Goal: Task Accomplishment & Management: Manage account settings

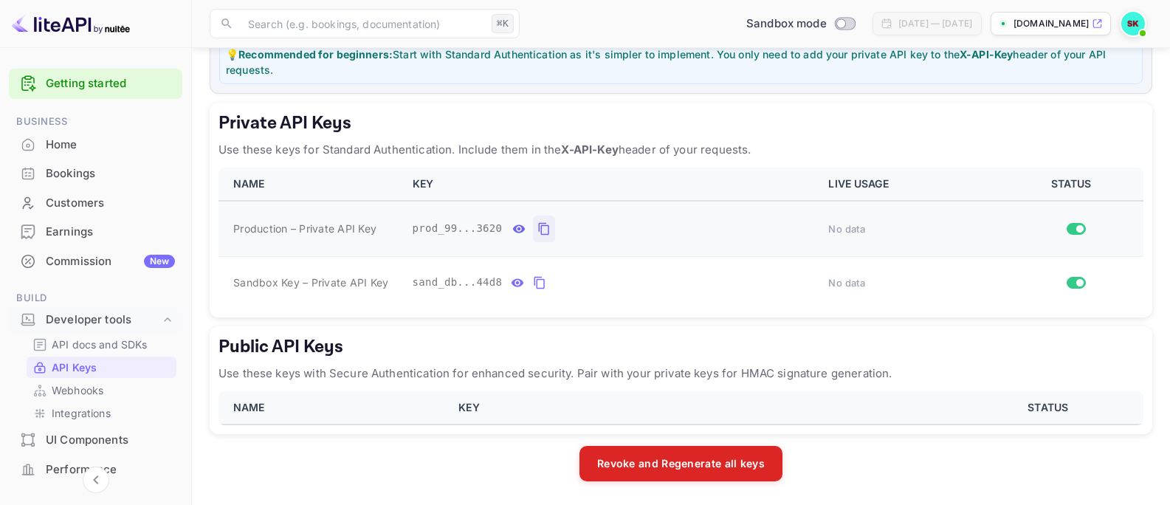
scroll to position [212, 0]
click at [547, 233] on icon "private api keys table" at bounding box center [543, 229] width 13 height 18
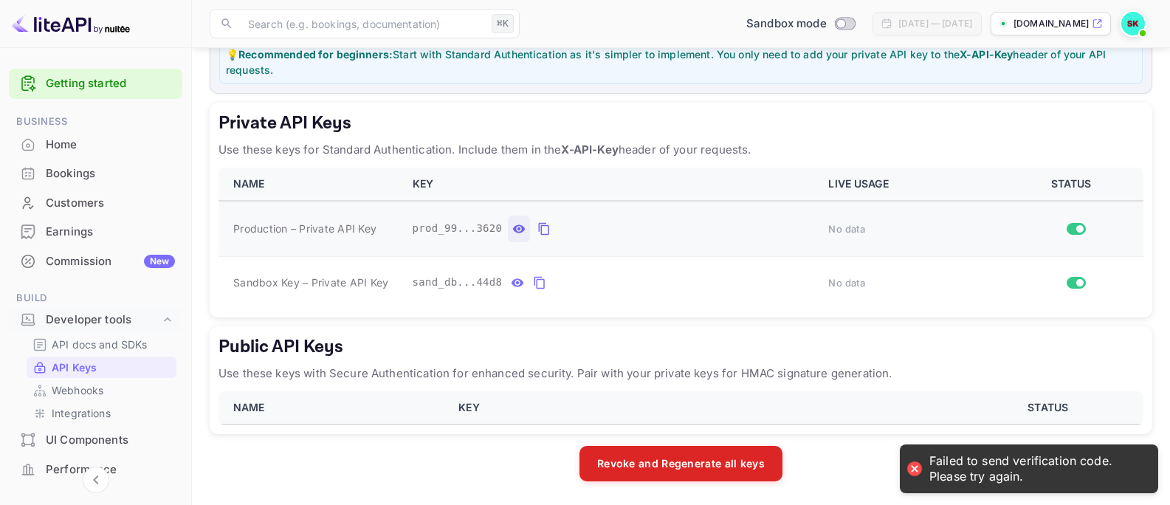
click at [516, 233] on icon "private api keys table" at bounding box center [518, 229] width 13 height 18
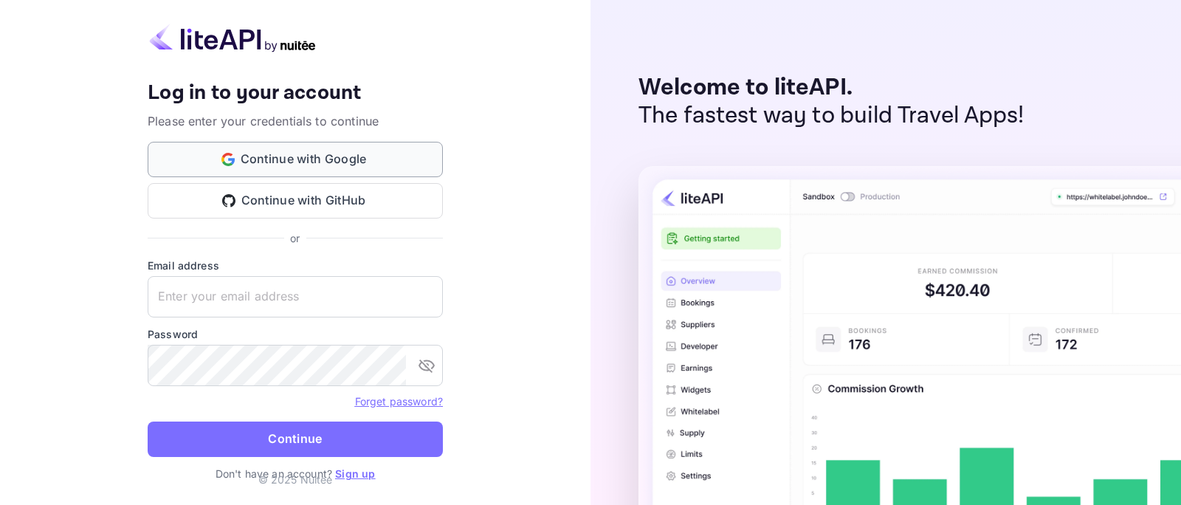
click at [325, 156] on button "Continue with Google" at bounding box center [295, 159] width 295 height 35
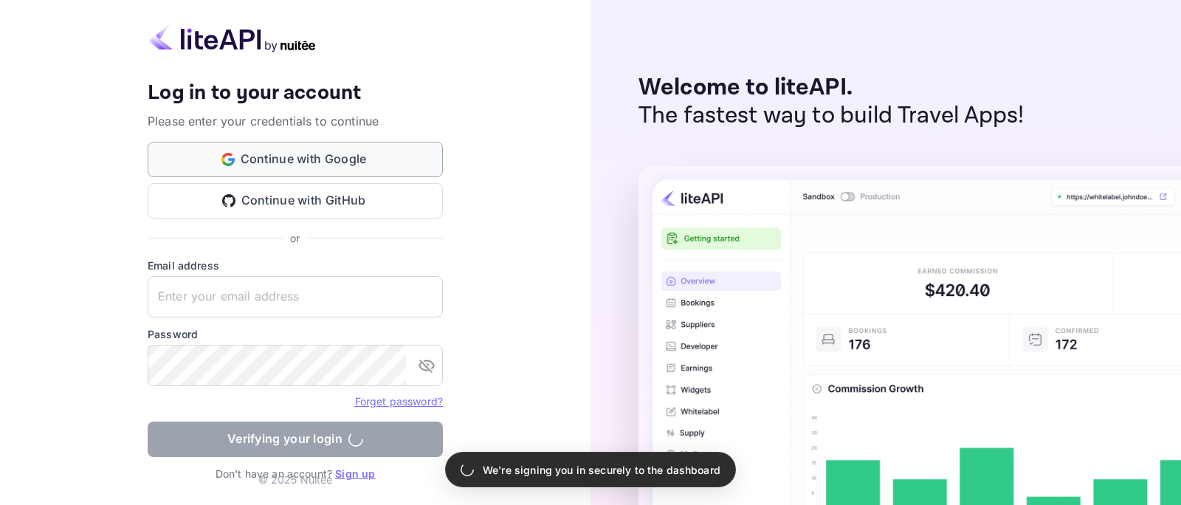
click at [331, 159] on button "Continue with Google" at bounding box center [295, 159] width 295 height 35
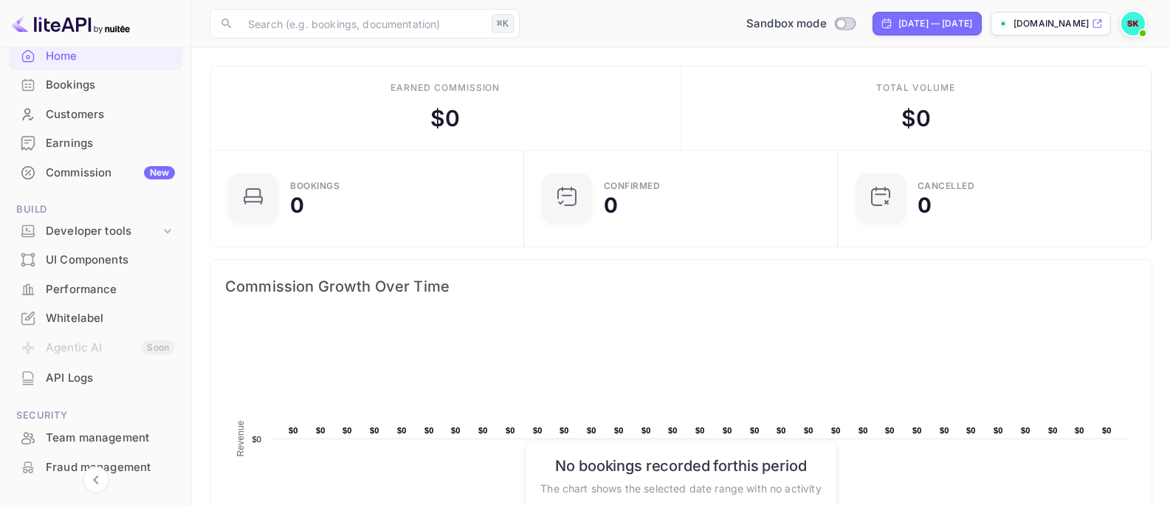
scroll to position [236, 0]
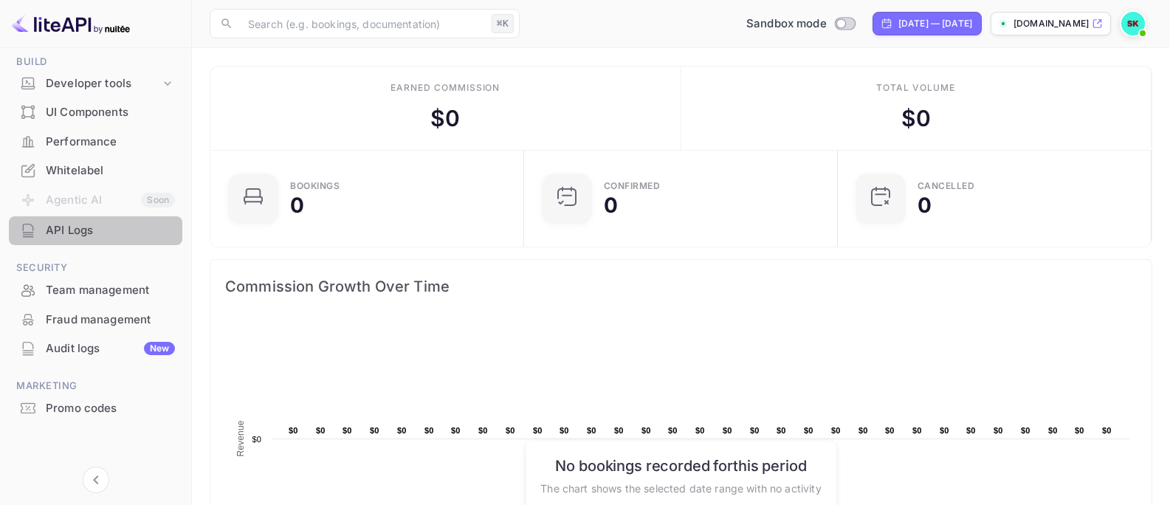
click at [95, 235] on div "API Logs" at bounding box center [110, 230] width 129 height 17
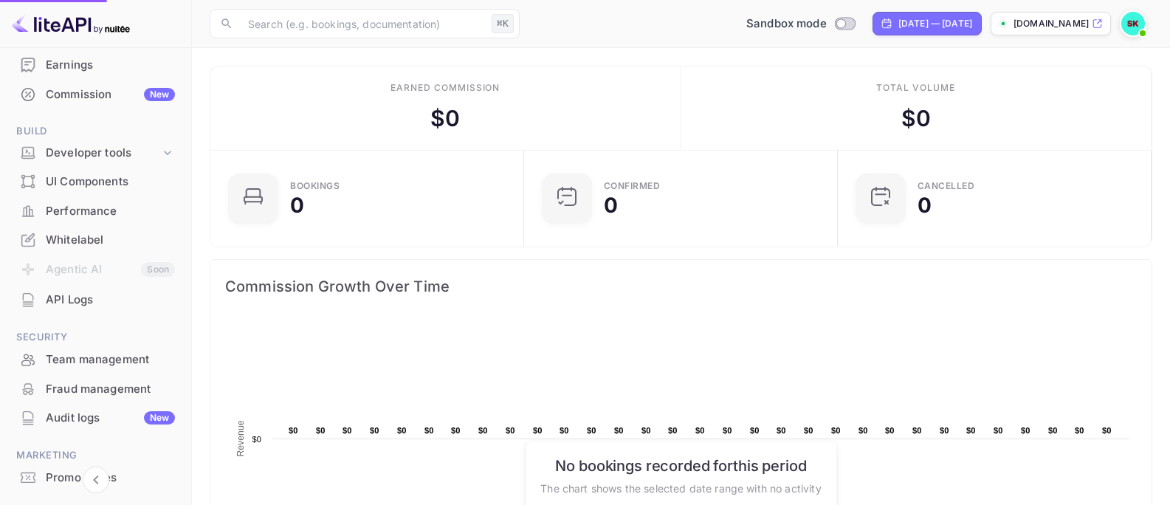
scroll to position [139, 0]
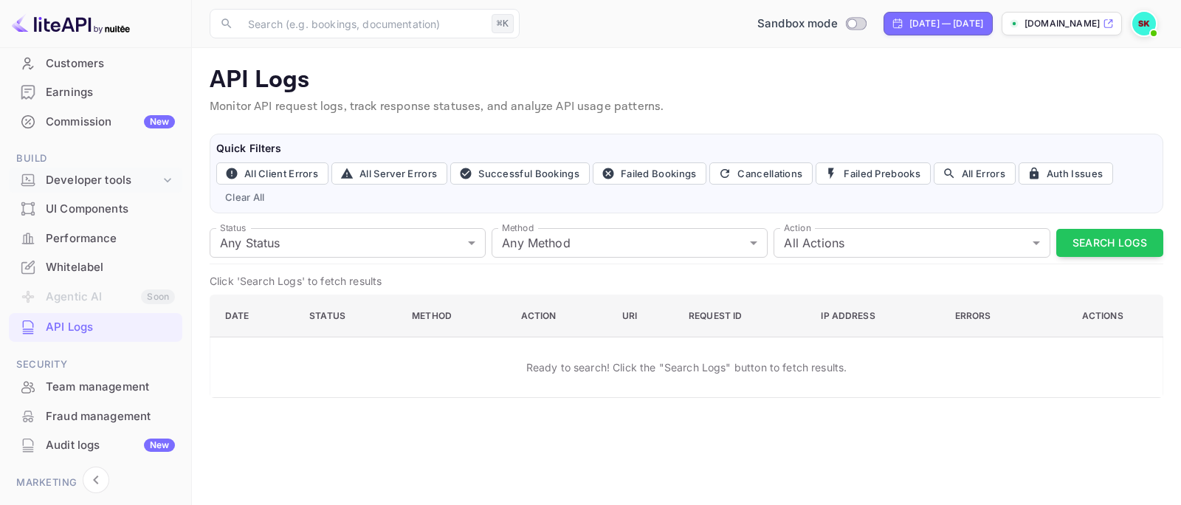
click at [160, 180] on icon at bounding box center [167, 180] width 15 height 15
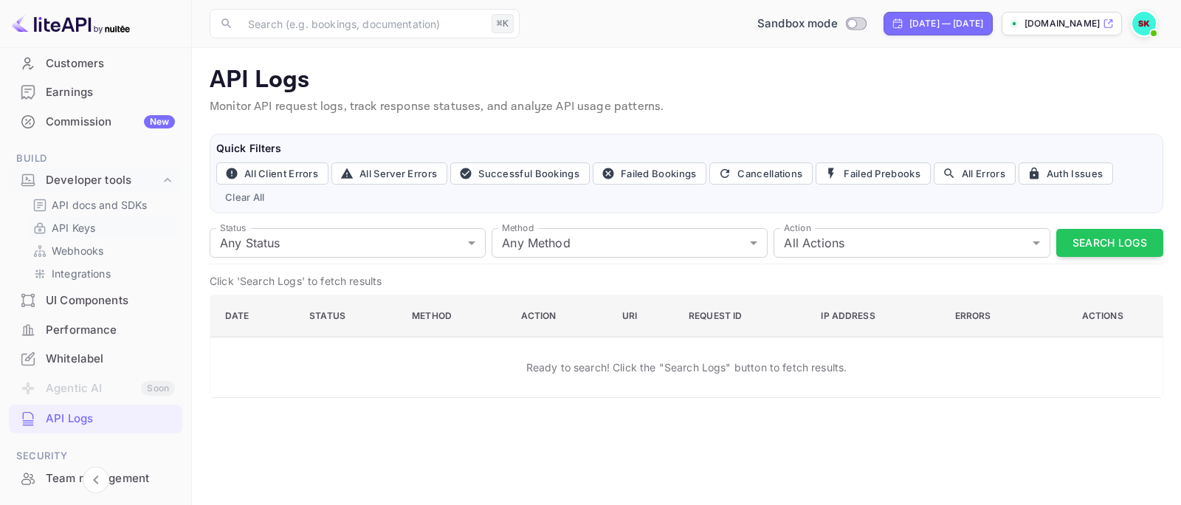
click at [96, 227] on link "API Keys" at bounding box center [101, 227] width 138 height 15
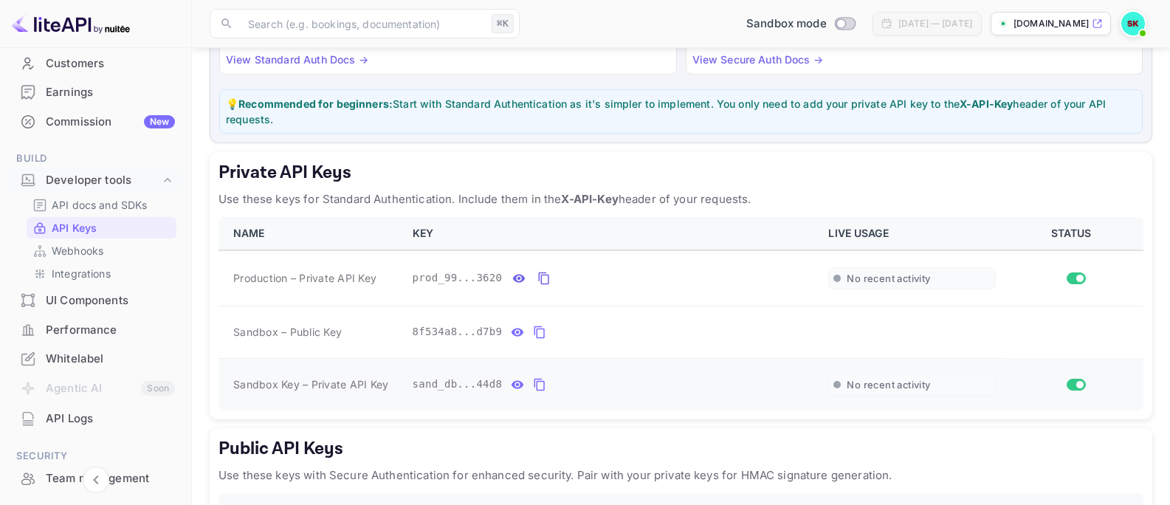
scroll to position [228, 0]
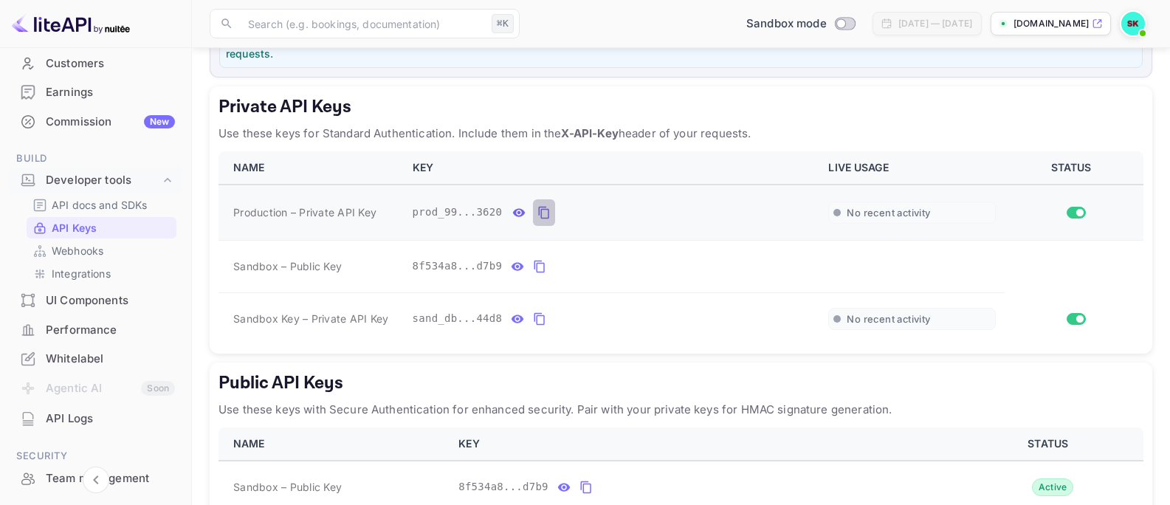
click at [544, 215] on icon "private api keys table" at bounding box center [543, 213] width 13 height 18
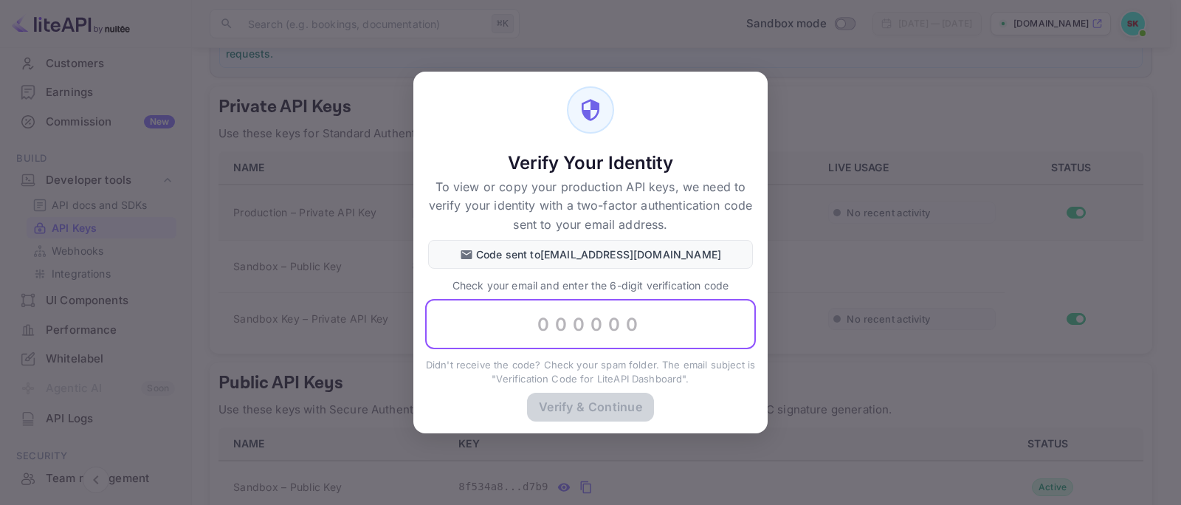
click at [523, 323] on input "text" at bounding box center [590, 324] width 331 height 50
paste input "192666"
type input "192666"
click at [619, 404] on button "Verify & Continue" at bounding box center [590, 406] width 127 height 29
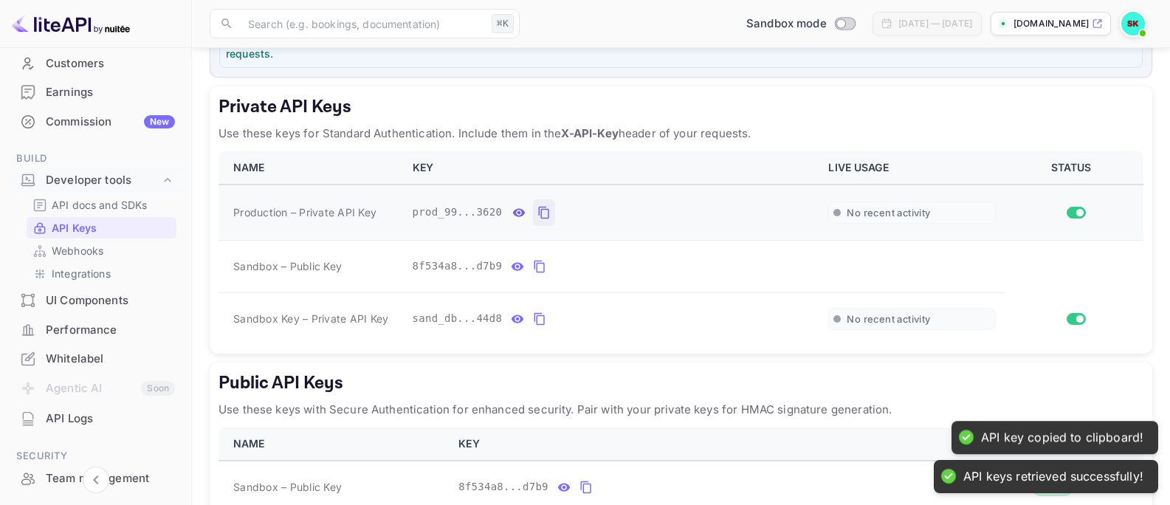
click at [543, 209] on icon "private api keys table" at bounding box center [544, 213] width 10 height 13
